Goal: Information Seeking & Learning: Find specific fact

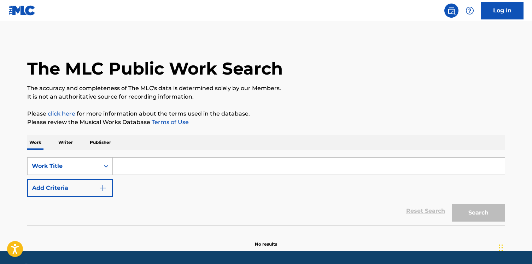
click at [117, 156] on div "SearchWithCriteriadb8fed1e-4fe4-43d5-a37a-3d492013b524 Work Title Add Criteria …" at bounding box center [266, 187] width 478 height 75
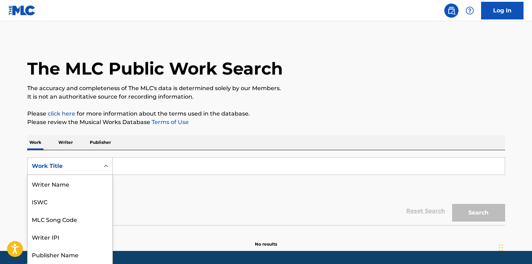
click at [104, 161] on div "Work Title selected, 8 of 8. 8 results available. Use Up and Down to choose opt…" at bounding box center [70, 166] width 86 height 18
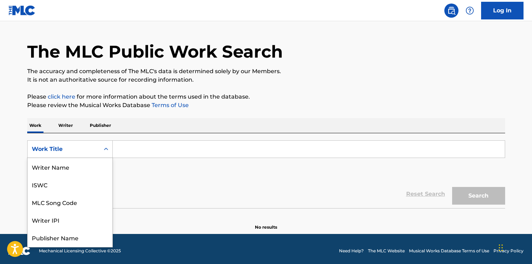
scroll to position [35, 0]
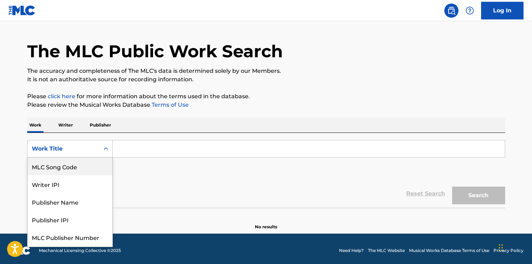
click at [102, 167] on div "MLC Song Code" at bounding box center [70, 167] width 85 height 18
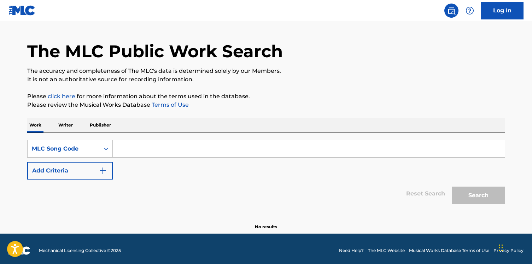
click at [135, 152] on input "Search Form" at bounding box center [309, 148] width 392 height 17
paste input "W557N1"
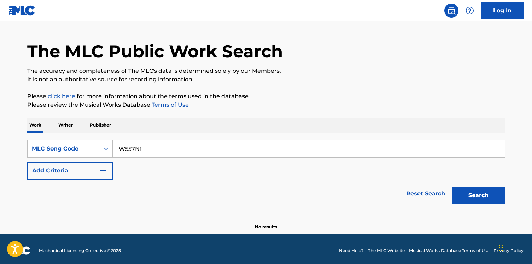
type input "W557N1"
click at [452, 187] on button "Search" at bounding box center [478, 196] width 53 height 18
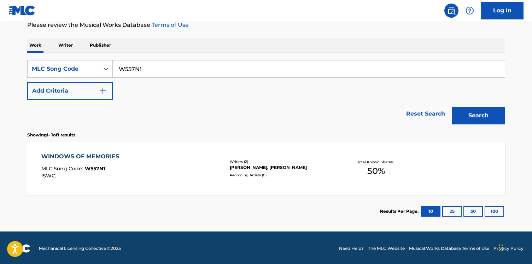
scroll to position [99, 0]
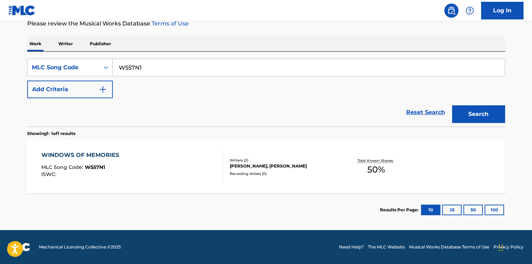
click at [185, 174] on div "WINDOWS OF MEMORIES MLC Song Code : W557N1 ISWC :" at bounding box center [132, 167] width 182 height 32
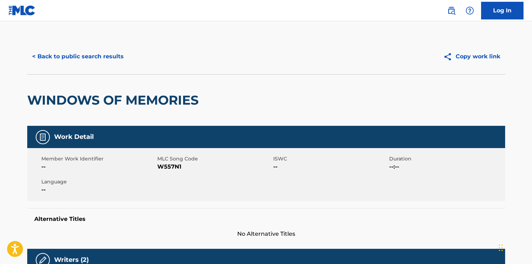
click at [101, 94] on h2 "WINDOWS OF MEMORIES" at bounding box center [114, 100] width 175 height 16
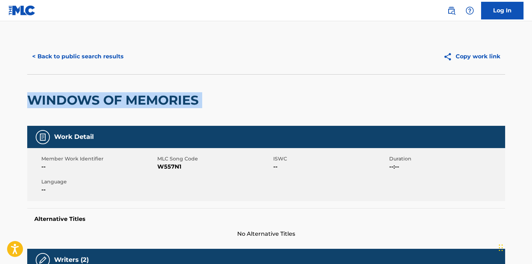
click at [101, 94] on h2 "WINDOWS OF MEMORIES" at bounding box center [114, 100] width 175 height 16
copy div "WINDOWS OF MEMORIES"
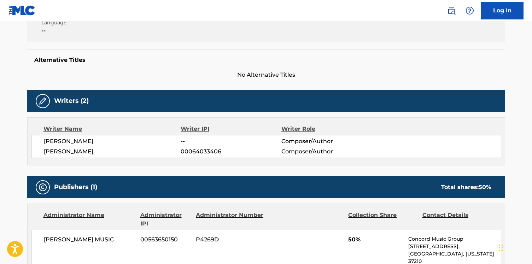
scroll to position [186, 0]
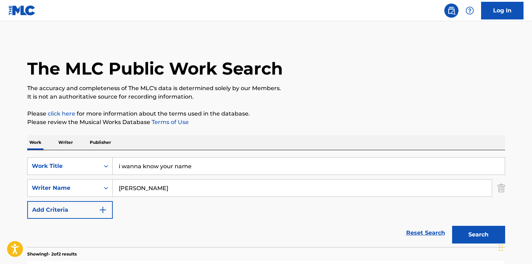
type input "i wanna know your name"
click at [452, 226] on button "Search" at bounding box center [478, 235] width 53 height 18
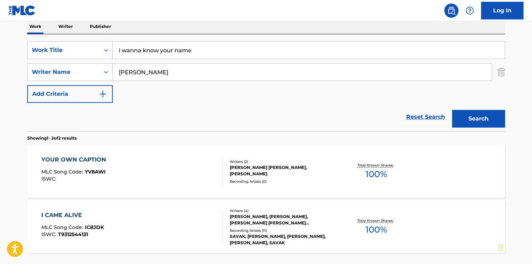
scroll to position [110, 0]
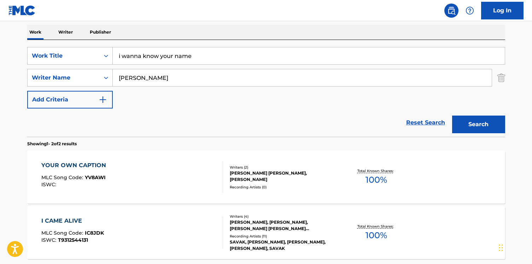
click at [134, 74] on input "[PERSON_NAME]" at bounding box center [302, 77] width 379 height 17
paste input "Appropinquarsi"
type input "Appropinquarsi"
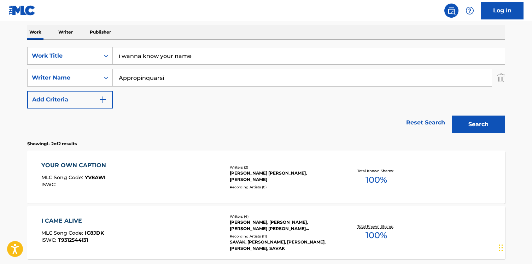
click at [151, 55] on input "i wanna know your name" at bounding box center [309, 55] width 392 height 17
type input "pinkish"
click at [151, 74] on input "Appropinquarsi" at bounding box center [302, 77] width 379 height 17
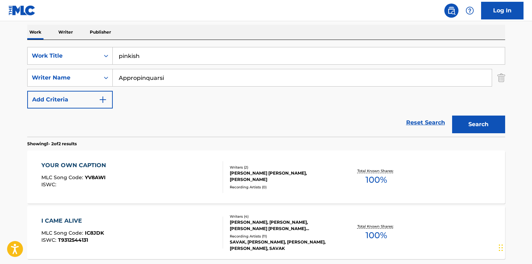
click at [151, 74] on input "Appropinquarsi" at bounding box center [302, 77] width 379 height 17
type input "[PERSON_NAME]"
click at [452, 116] on button "Search" at bounding box center [478, 125] width 53 height 18
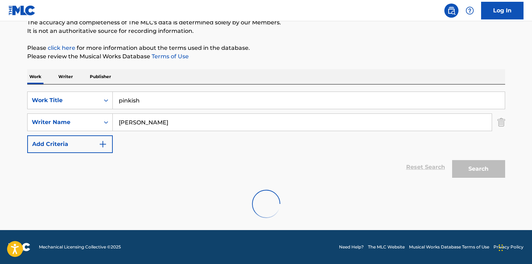
scroll to position [43, 0]
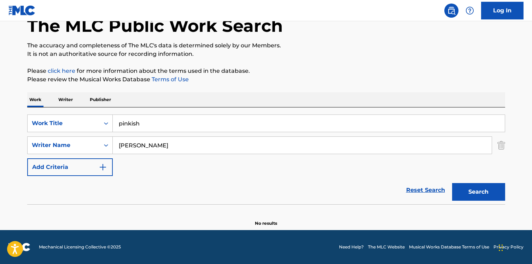
click at [205, 140] on input "[PERSON_NAME]" at bounding box center [302, 145] width 379 height 17
click at [193, 115] on input "pinkish" at bounding box center [309, 123] width 392 height 17
click at [452, 183] on button "Search" at bounding box center [478, 192] width 53 height 18
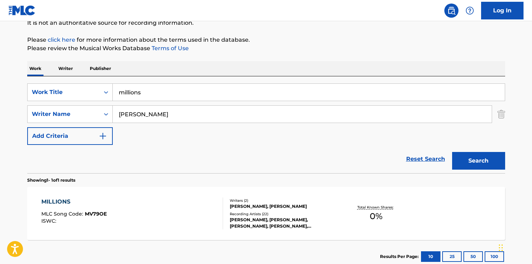
scroll to position [121, 0]
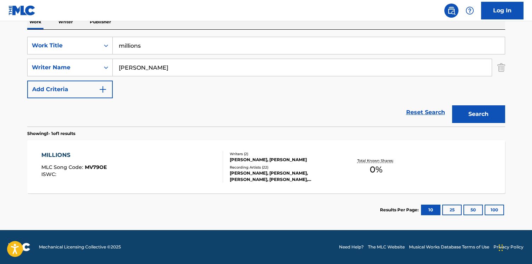
click at [145, 45] on input "millions" at bounding box center [309, 45] width 392 height 17
type input "hesitant alien"
click at [452, 105] on button "Search" at bounding box center [478, 114] width 53 height 18
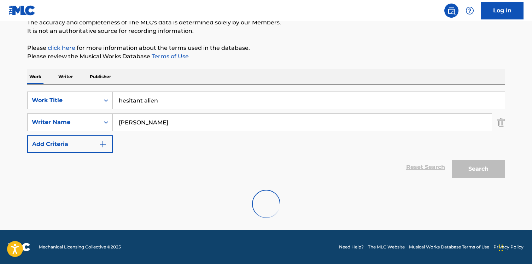
scroll to position [43, 0]
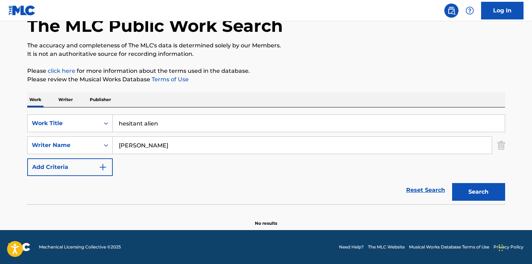
click at [131, 129] on input "hesitant alien" at bounding box center [309, 123] width 392 height 17
click at [69, 103] on p "Writer" at bounding box center [65, 99] width 19 height 15
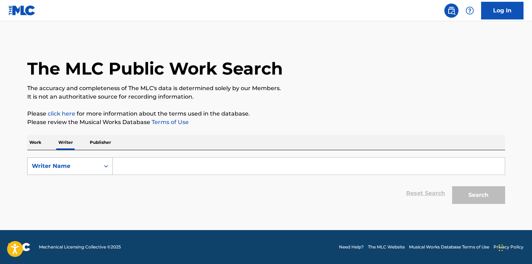
click at [69, 159] on div "Writer Name" at bounding box center [64, 165] width 72 height 13
click at [69, 185] on div "Writer IPI" at bounding box center [70, 184] width 85 height 18
drag, startPoint x: 81, startPoint y: 175, endPoint x: 158, endPoint y: 159, distance: 79.0
click at [158, 160] on input "Search Form" at bounding box center [309, 166] width 392 height 17
paste input "00456412069"
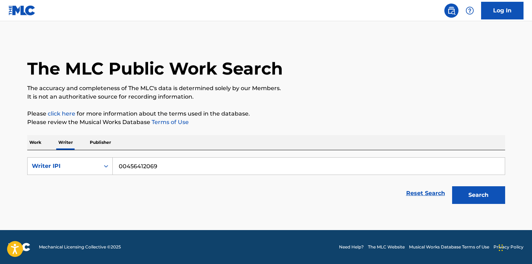
type input "00456412069"
click at [452, 186] on button "Search" at bounding box center [478, 195] width 53 height 18
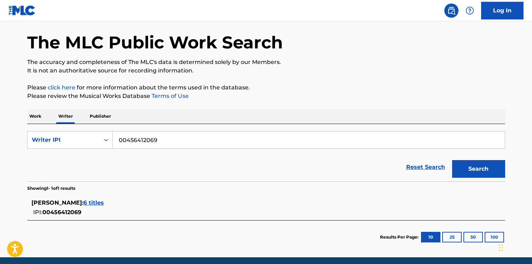
scroll to position [53, 0]
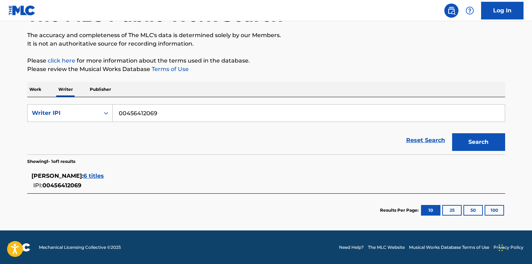
click at [104, 176] on span "6 titles" at bounding box center [93, 175] width 20 height 7
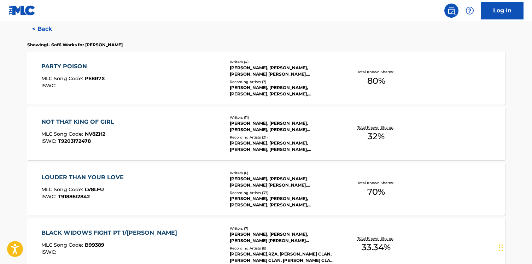
scroll to position [163, 0]
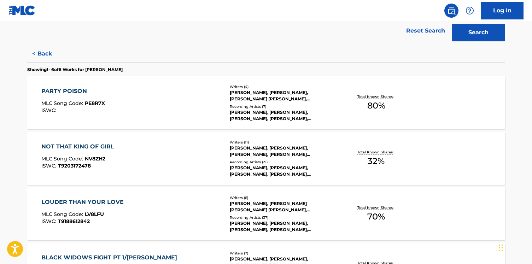
click at [112, 176] on div "NOT THAT KING OF GIRL MLC Song Code : NV8ZH2 ISWC : T9203172478 Writers ( 11 ) …" at bounding box center [266, 158] width 478 height 53
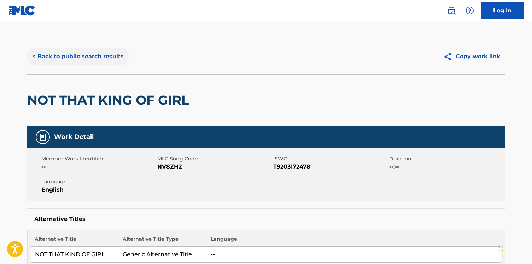
click at [81, 65] on button "< Back to public search results" at bounding box center [77, 57] width 101 height 18
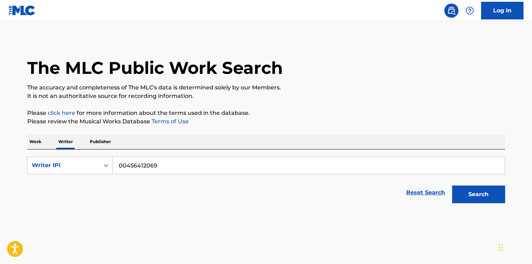
scroll to position [1, 0]
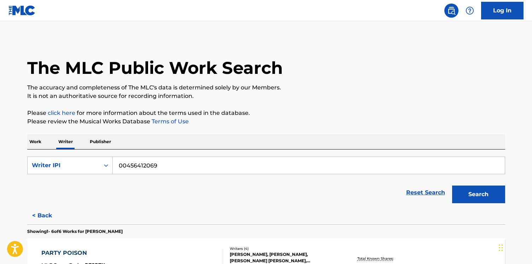
click at [135, 164] on input "00456412069" at bounding box center [309, 165] width 392 height 17
paste input "265"
type input "00456412265"
click at [452, 186] on button "Search" at bounding box center [478, 195] width 53 height 18
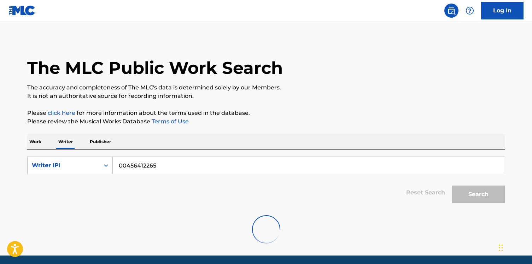
scroll to position [26, 0]
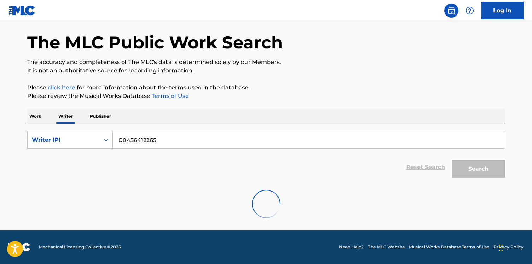
click at [237, 137] on input "00456412265" at bounding box center [309, 139] width 392 height 17
drag, startPoint x: 236, startPoint y: 137, endPoint x: 84, endPoint y: 145, distance: 151.8
click at [84, 145] on div "SearchWithCriteria839988fe-fa09-4a6c-8f64-54ba12fbccbe Writer IPI 00456412265" at bounding box center [266, 140] width 478 height 18
click at [125, 136] on input "00456412265" at bounding box center [309, 139] width 392 height 17
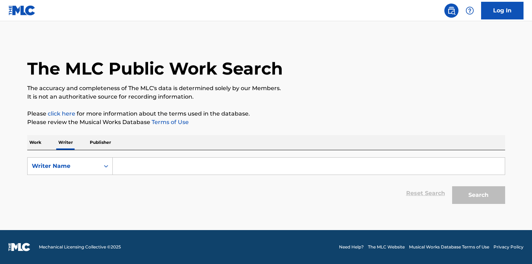
click at [143, 156] on div "SearchWithCriteriad21611da-707f-4106-b84c-093d42b75414 Writer Name Reset Search…" at bounding box center [266, 178] width 478 height 57
drag, startPoint x: 106, startPoint y: 162, endPoint x: 106, endPoint y: 167, distance: 5.3
click at [106, 162] on div "Search Form" at bounding box center [106, 166] width 13 height 13
click at [96, 181] on div "Writer IPI" at bounding box center [70, 184] width 85 height 18
click at [133, 166] on input "Search Form" at bounding box center [309, 166] width 392 height 17
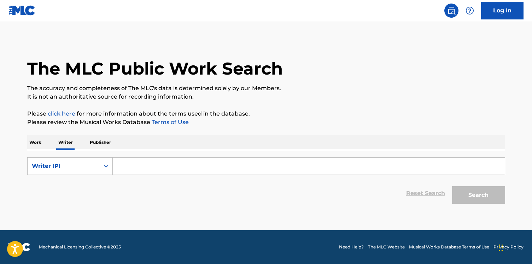
paste input "00456412265"
type input "00456412265"
click at [452, 186] on button "Search" at bounding box center [478, 195] width 53 height 18
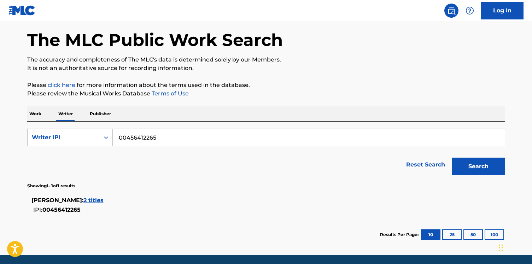
scroll to position [53, 0]
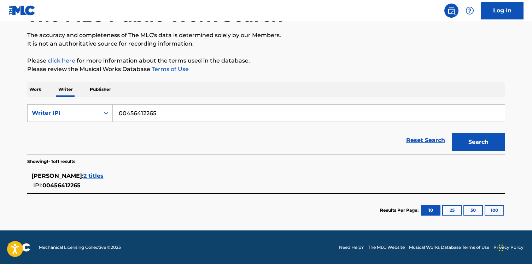
click at [87, 177] on span "2 titles" at bounding box center [93, 175] width 20 height 7
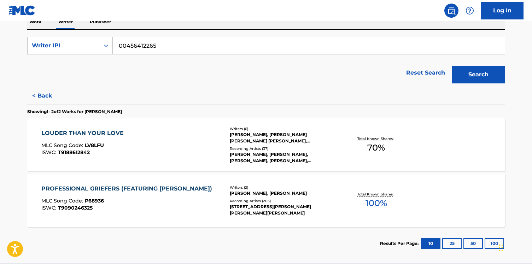
scroll to position [154, 0]
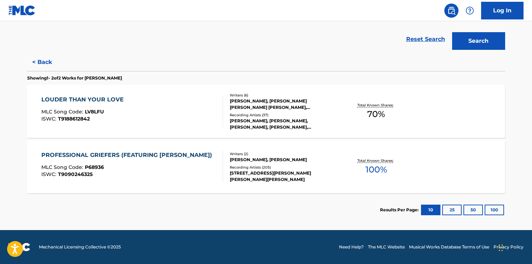
click at [105, 179] on div "PROFESSIONAL GRIEFERS (FEATURING [PERSON_NAME]) MLC Song Code : P68936 ISWC : T…" at bounding box center [128, 167] width 174 height 32
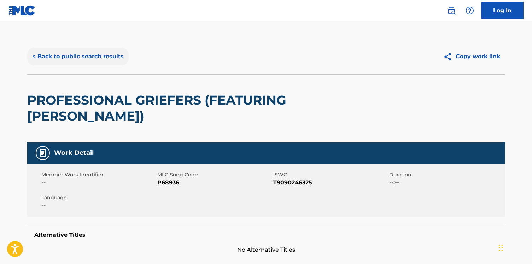
click at [81, 53] on button "< Back to public search results" at bounding box center [77, 57] width 101 height 18
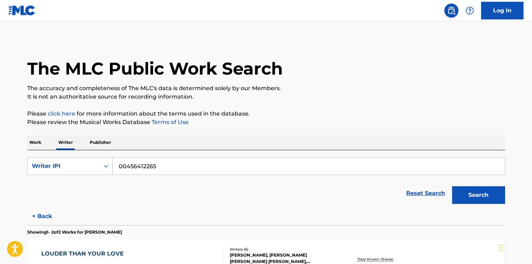
click at [153, 173] on input "00456412265" at bounding box center [309, 166] width 392 height 17
click at [452, 186] on button "Search" at bounding box center [478, 195] width 53 height 18
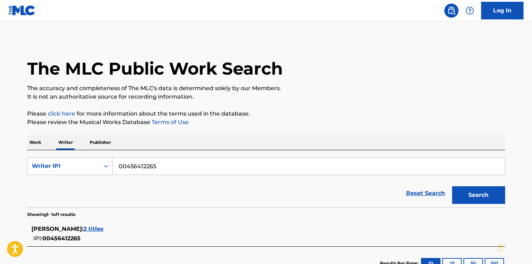
click at [74, 154] on div "SearchWithCriteriaf25b914c-98da-410d-9e58-77204b6b1604 Writer IPI 00456412265 R…" at bounding box center [266, 178] width 478 height 57
click at [67, 163] on div "Writer IPI" at bounding box center [64, 166] width 64 height 8
click at [61, 179] on div "Writer Name" at bounding box center [70, 184] width 85 height 18
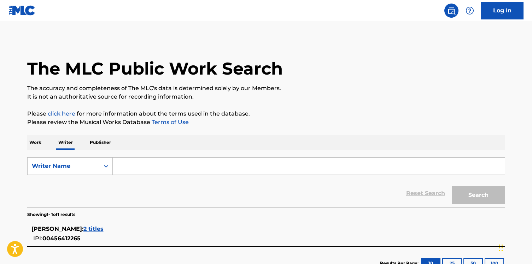
click at [141, 165] on input "Search Form" at bounding box center [309, 166] width 392 height 17
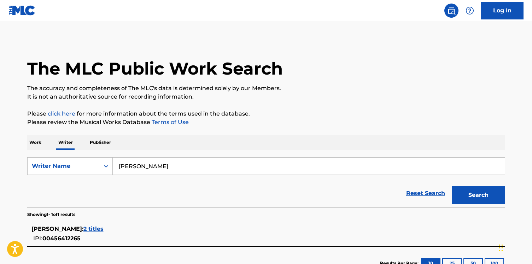
type input "gerard way"
click at [452, 186] on button "Search" at bounding box center [478, 195] width 53 height 18
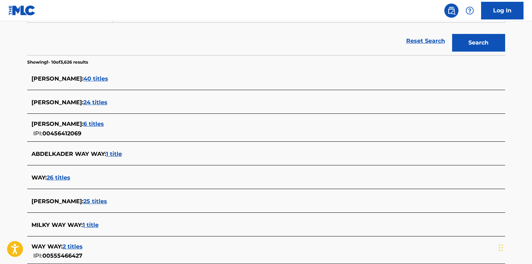
scroll to position [157, 0]
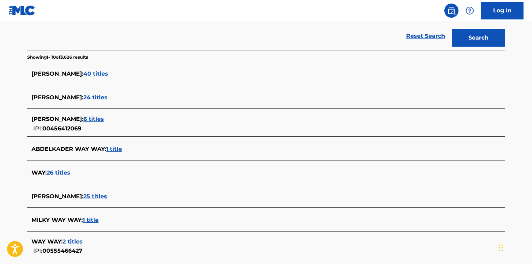
click at [107, 98] on span "24 titles" at bounding box center [95, 97] width 24 height 7
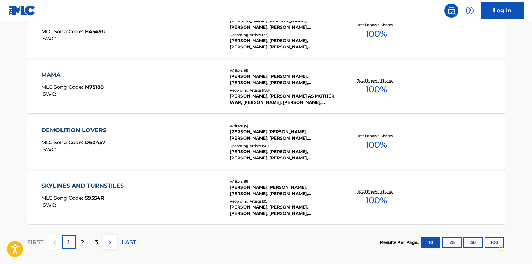
scroll to position [575, 0]
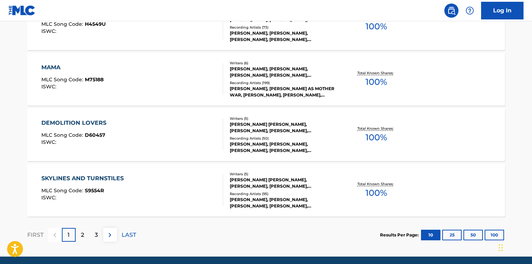
click at [194, 183] on div "SKYLINES AND TURNSTILES MLC Song Code : S9554R ISWC :" at bounding box center [132, 190] width 182 height 32
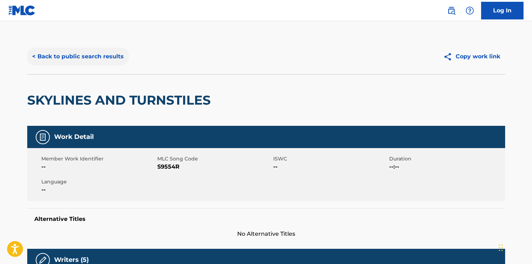
click at [96, 63] on button "< Back to public search results" at bounding box center [77, 57] width 101 height 18
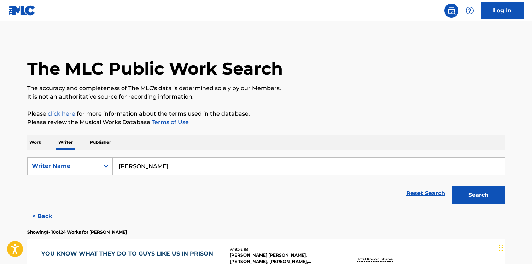
click at [114, 162] on input "gerard way" at bounding box center [309, 166] width 392 height 17
click at [29, 148] on p "Work" at bounding box center [35, 142] width 16 height 15
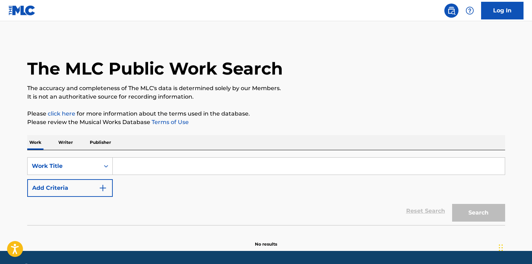
click at [123, 161] on input "Search Form" at bounding box center [309, 166] width 392 height 17
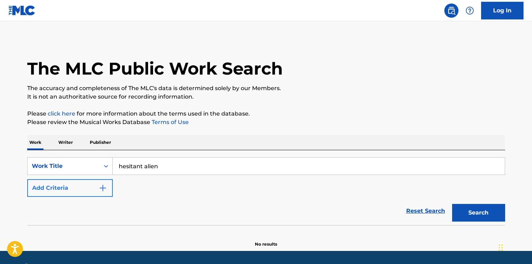
type input "hesitant alien"
click at [88, 188] on button "Add Criteria" at bounding box center [70, 188] width 86 height 18
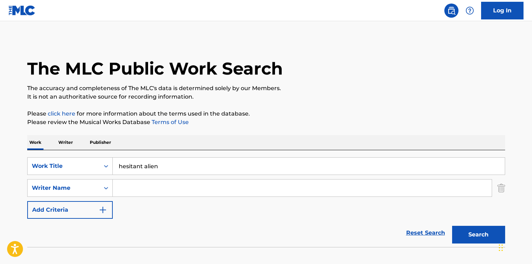
click at [127, 186] on input "Search Form" at bounding box center [302, 188] width 379 height 17
click at [452, 226] on button "Search" at bounding box center [478, 235] width 53 height 18
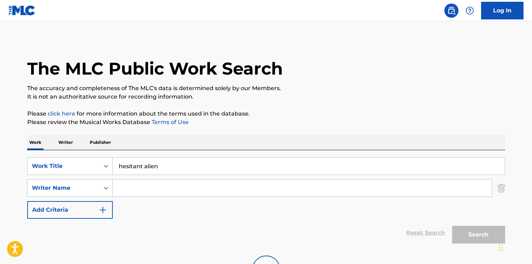
paste input "[PERSON_NAME]"
type input "[PERSON_NAME]"
click at [452, 226] on button "Search" at bounding box center [478, 235] width 53 height 18
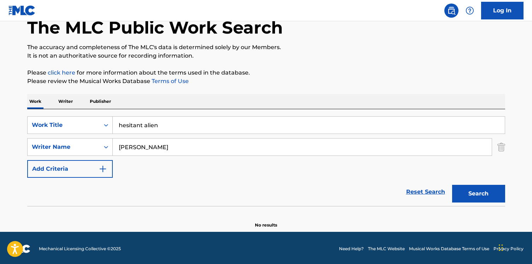
scroll to position [43, 0]
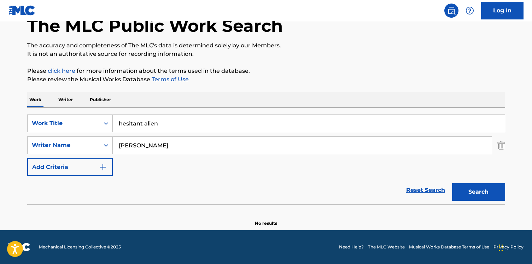
click at [157, 156] on div "SearchWithCriteria9017cdbc-7a3e-4361-b5a3-08ab24039bf7 Work Title hesitant alie…" at bounding box center [266, 145] width 478 height 61
click at [149, 128] on input "hesitant alien" at bounding box center [309, 123] width 392 height 17
click at [151, 147] on input "[PERSON_NAME]" at bounding box center [302, 145] width 379 height 17
click at [452, 183] on button "Search" at bounding box center [478, 192] width 53 height 18
click at [146, 140] on input "[PERSON_NAME]" at bounding box center [302, 145] width 379 height 17
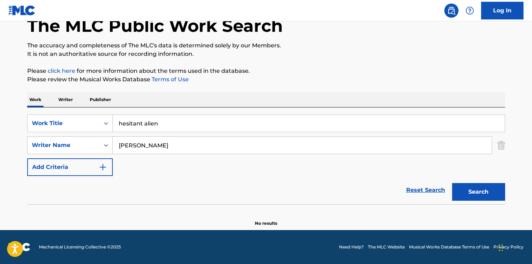
click at [128, 145] on input "[PERSON_NAME]" at bounding box center [302, 145] width 379 height 17
click at [155, 145] on input "[PERSON_NAME]" at bounding box center [302, 145] width 379 height 17
drag, startPoint x: 143, startPoint y: 123, endPoint x: 80, endPoint y: 123, distance: 63.6
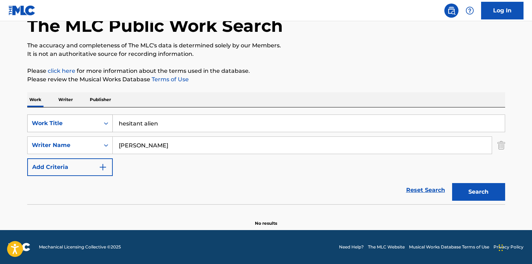
click at [80, 123] on div "SearchWithCriteria9017cdbc-7a3e-4361-b5a3-08ab24039bf7 Work Title hesitant alien" at bounding box center [266, 124] width 478 height 18
click at [452, 183] on button "Search" at bounding box center [478, 192] width 53 height 18
click at [127, 124] on input "alien" at bounding box center [309, 123] width 392 height 17
type input "don't try"
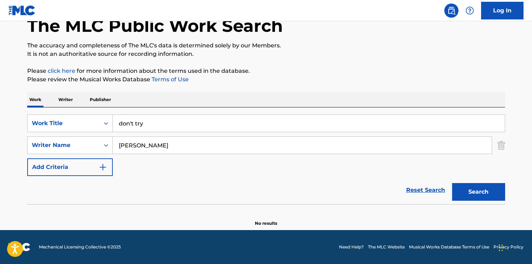
click at [452, 183] on button "Search" at bounding box center [478, 192] width 53 height 18
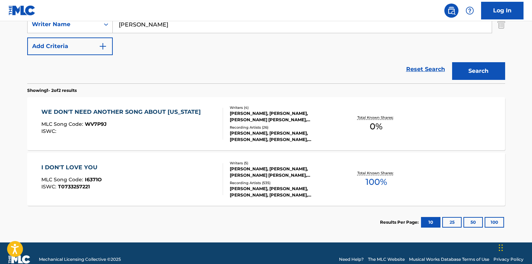
scroll to position [164, 0]
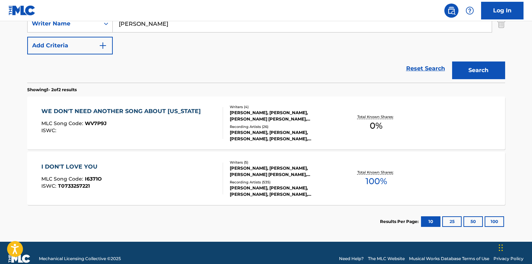
click at [136, 175] on div "I DON'T LOVE YOU MLC Song Code : I6371O ISWC : T0733257221" at bounding box center [132, 179] width 182 height 32
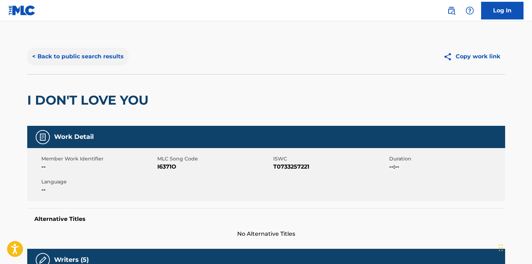
click at [87, 54] on button "< Back to public search results" at bounding box center [77, 57] width 101 height 18
